Goal: Information Seeking & Learning: Learn about a topic

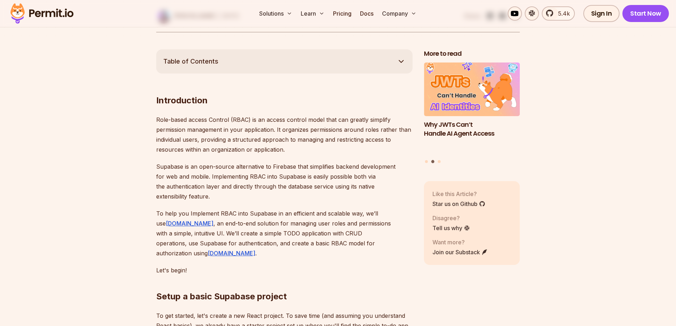
scroll to position [371, 0]
click at [343, 11] on link "Pricing" at bounding box center [342, 13] width 24 height 14
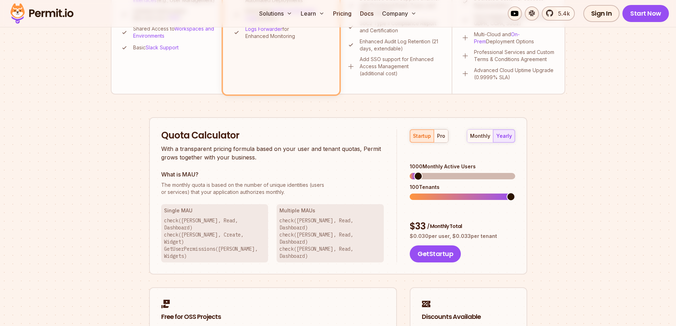
scroll to position [364, 0]
click at [463, 172] on span at bounding box center [463, 176] width 9 height 9
click at [515, 194] on span at bounding box center [462, 197] width 105 height 6
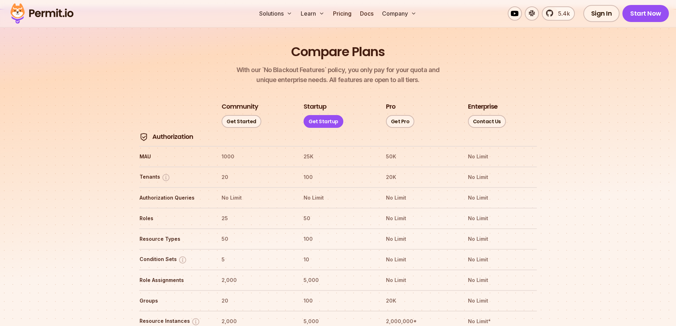
scroll to position [779, 0]
